Goal: Obtain resource: Download file/media

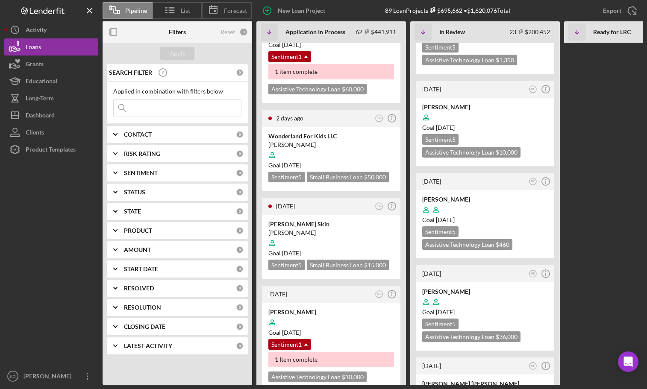
scroll to position [641, 0]
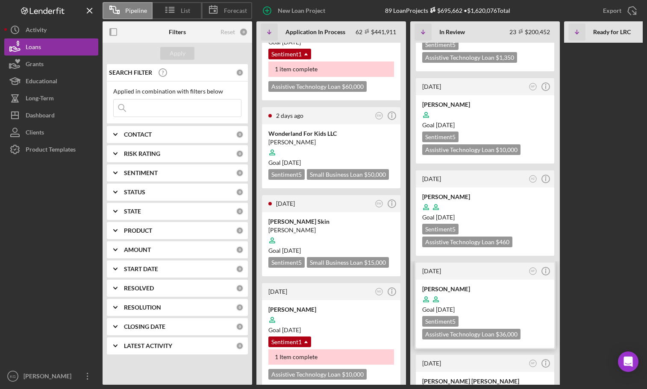
click at [509, 291] on div at bounding box center [485, 299] width 126 height 16
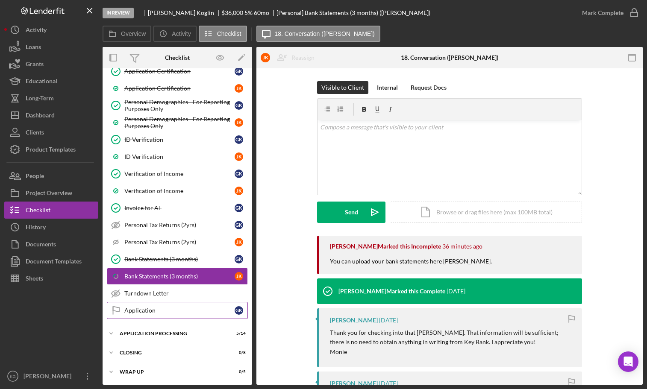
scroll to position [405, 0]
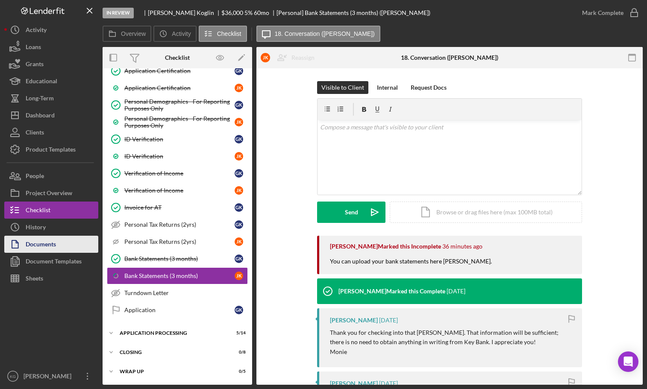
click at [52, 246] on div "Documents" at bounding box center [41, 245] width 30 height 19
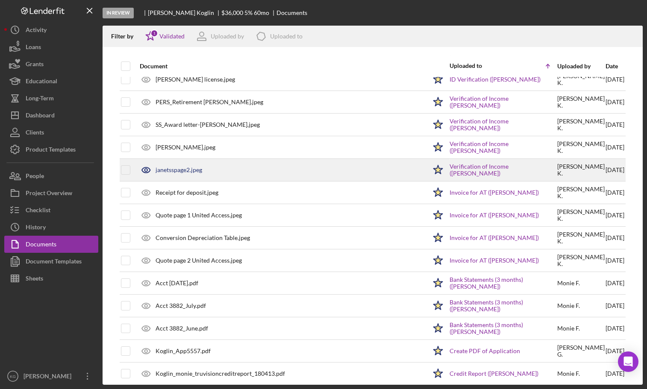
scroll to position [154, 0]
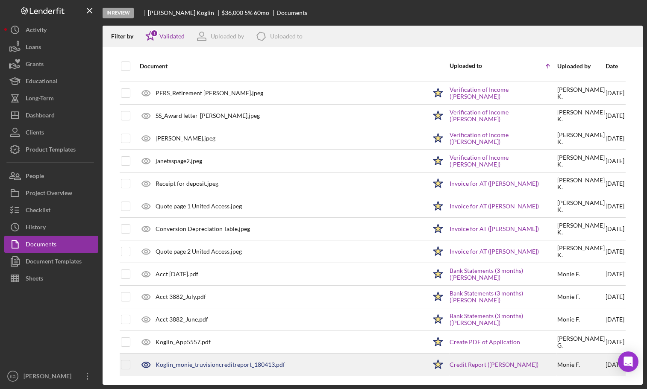
click at [233, 364] on div "Koglin_monie_truvisioncreditreport_180413.pdf" at bounding box center [219, 364] width 129 height 7
